Goal: Task Accomplishment & Management: Use online tool/utility

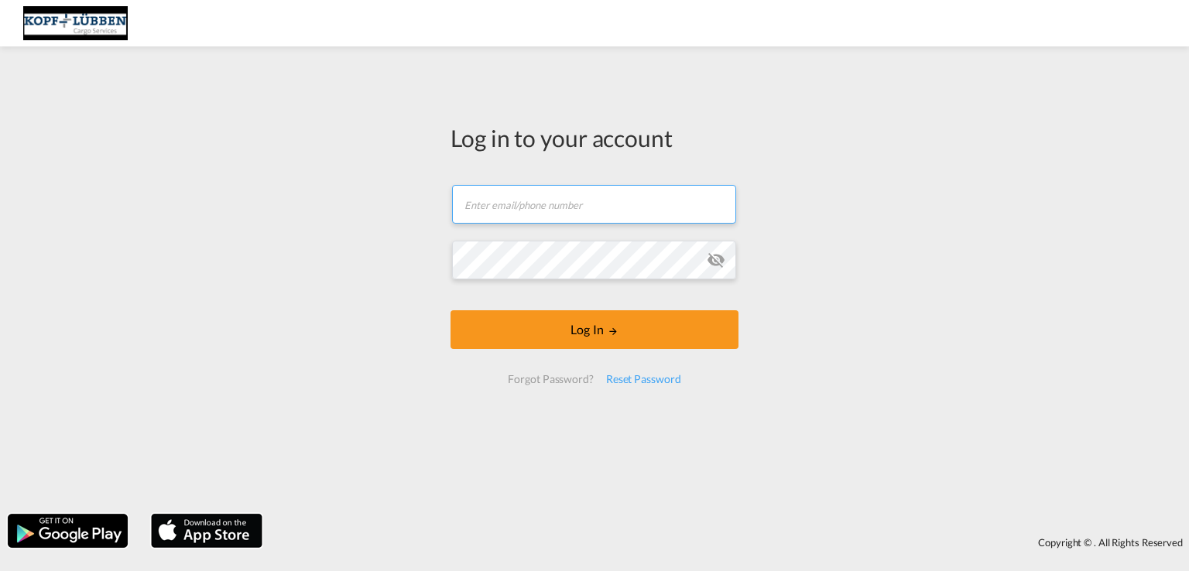
type input "[EMAIL_ADDRESS][PERSON_NAME][DOMAIN_NAME]"
click at [606, 329] on form "[EMAIL_ADDRESS][PERSON_NAME][DOMAIN_NAME] Email field is required Password fiel…" at bounding box center [594, 284] width 288 height 230
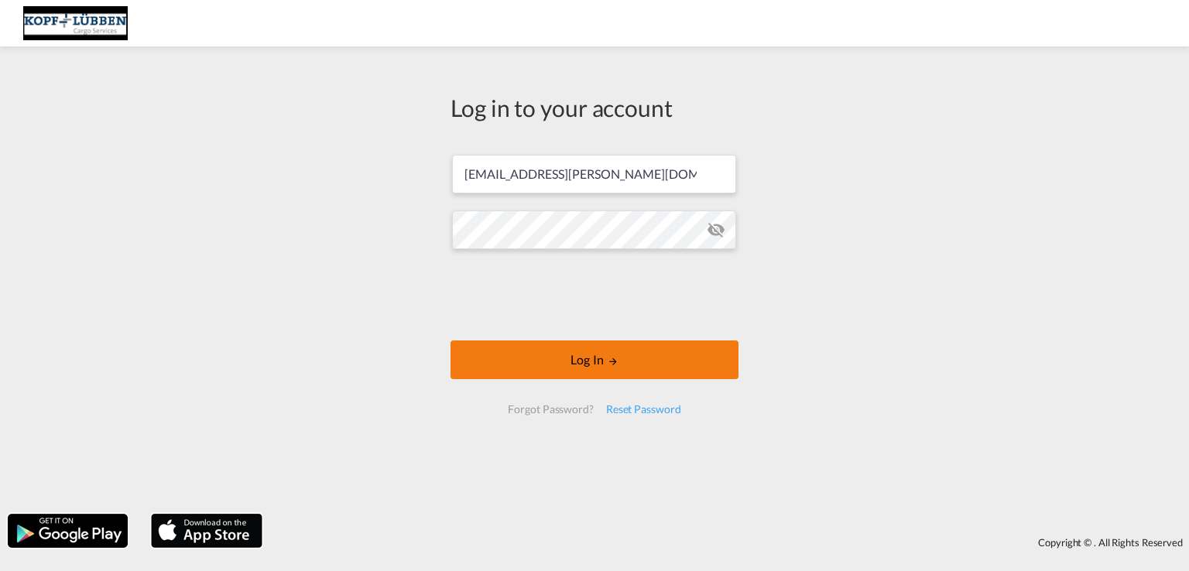
click at [562, 349] on button "Log In" at bounding box center [594, 359] width 288 height 39
